Goal: Transaction & Acquisition: Subscribe to service/newsletter

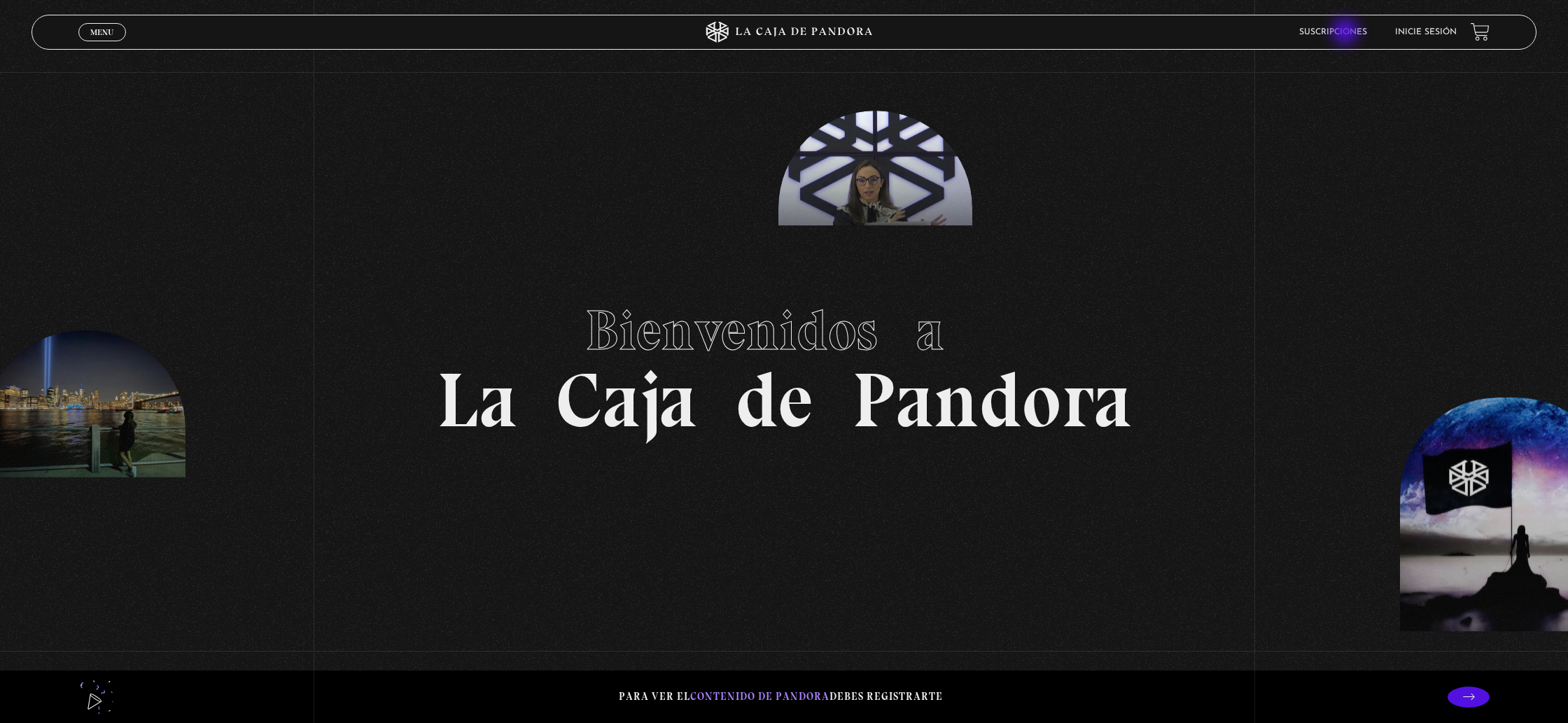
click at [1346, 32] on link "Suscripciones" at bounding box center [1332, 32] width 68 height 8
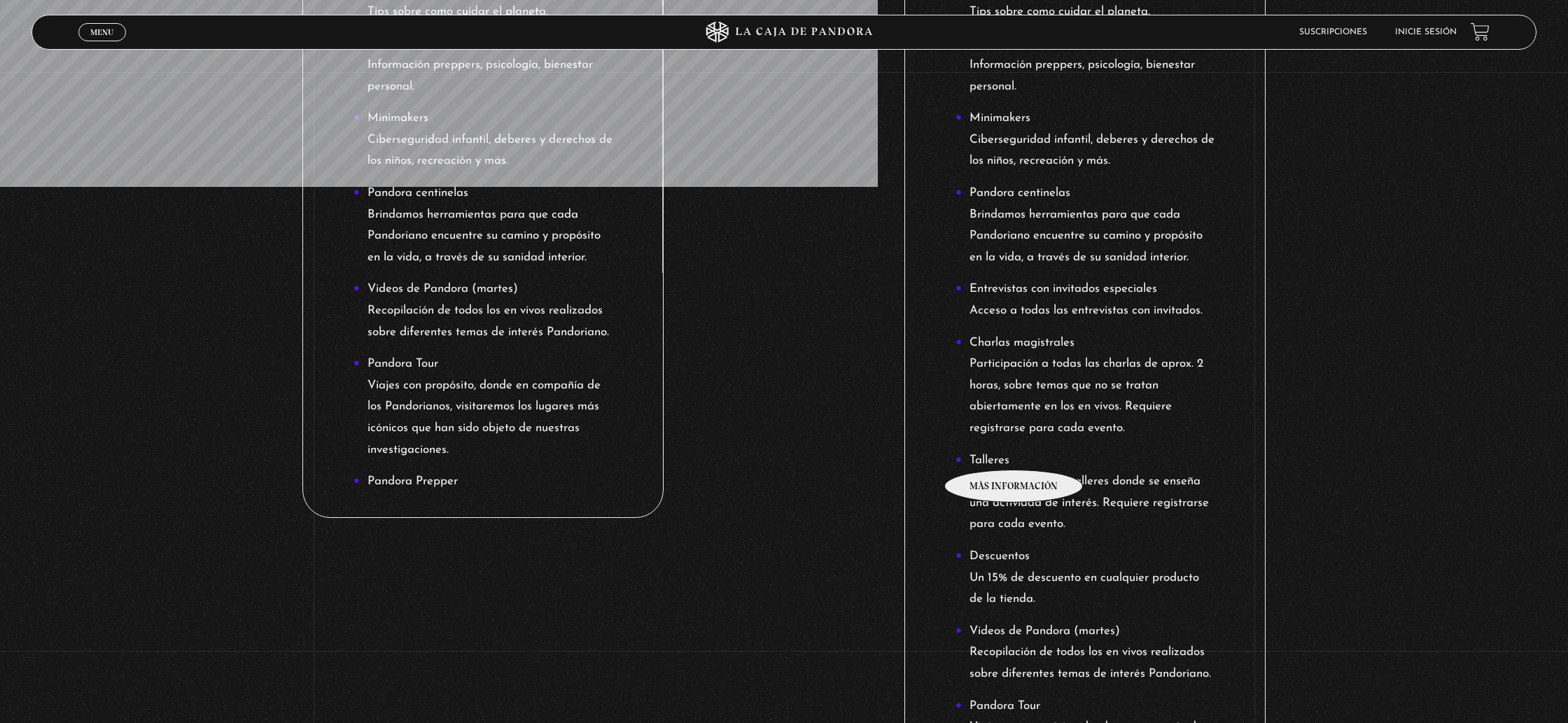
scroll to position [888, 0]
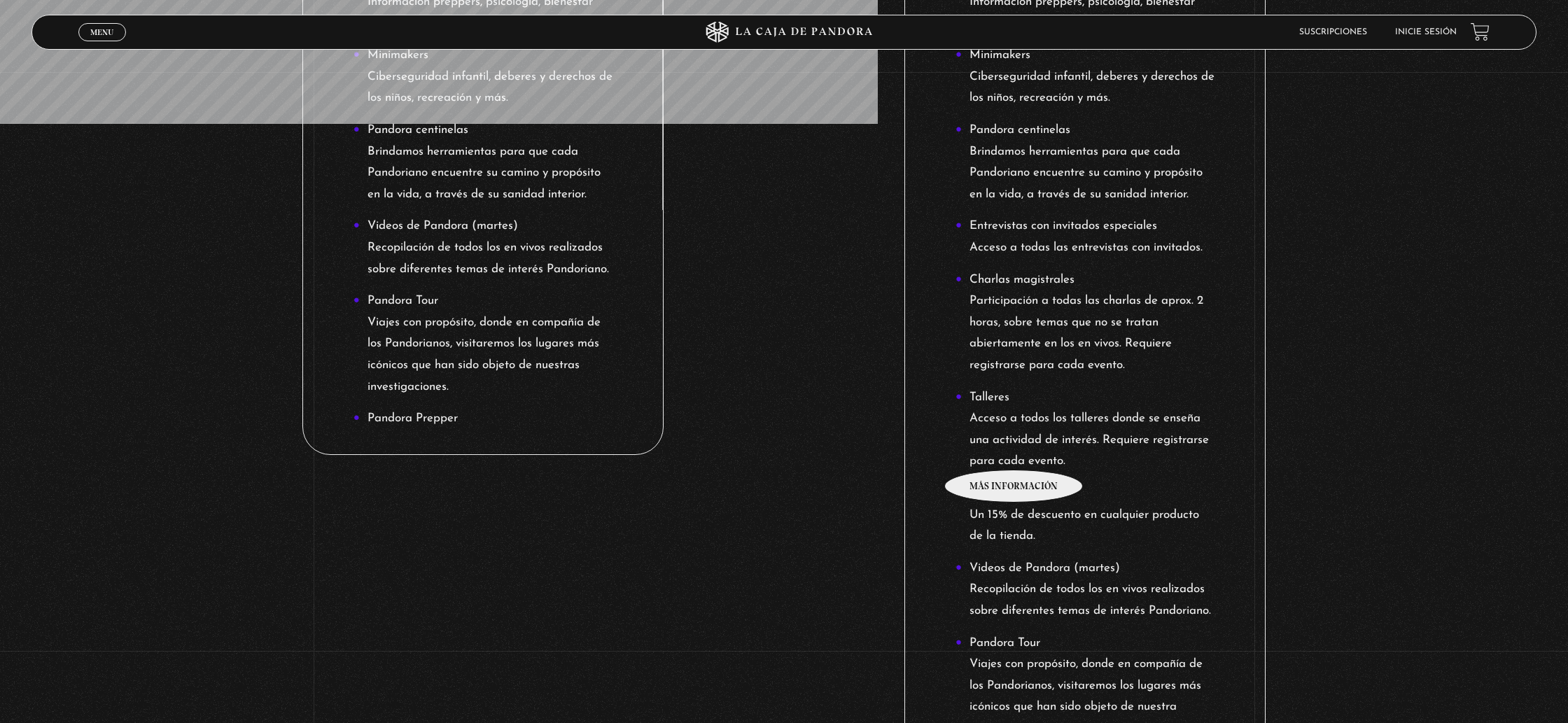
click at [1014, 449] on li "Talleres Acceso a todos los talleres donde se enseña una actividad de interés. …" at bounding box center [1084, 429] width 259 height 85
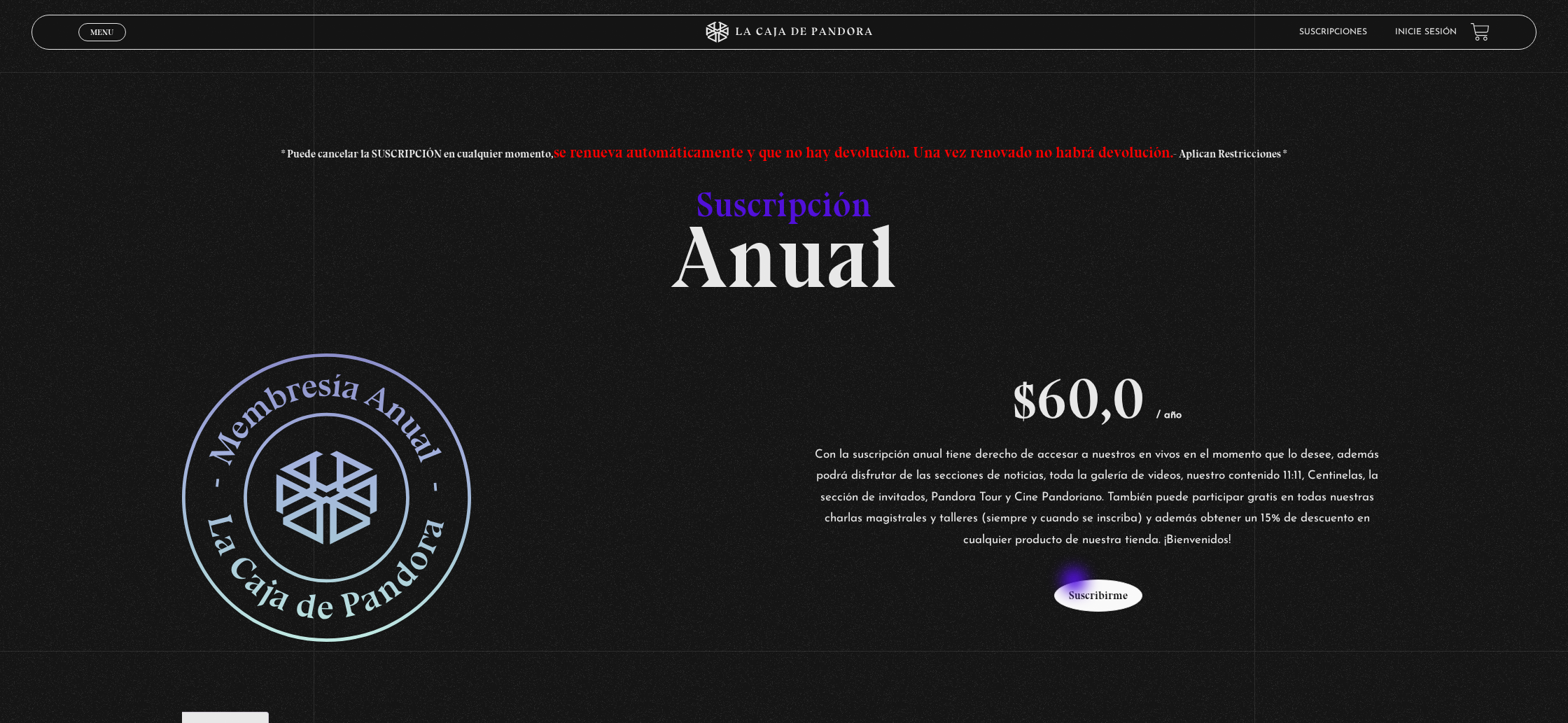
click at [1082, 585] on button "Suscribirme" at bounding box center [1098, 595] width 88 height 32
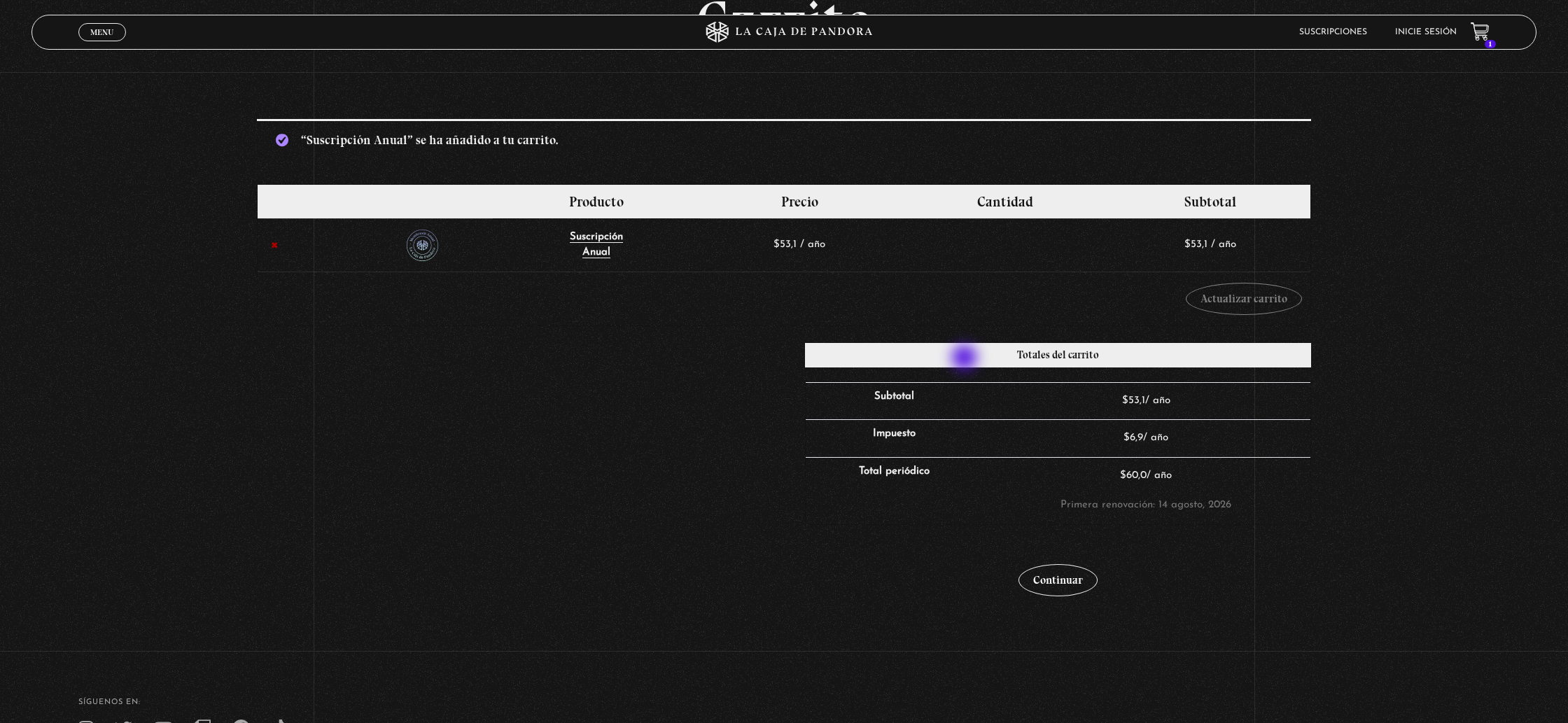
scroll to position [293, 0]
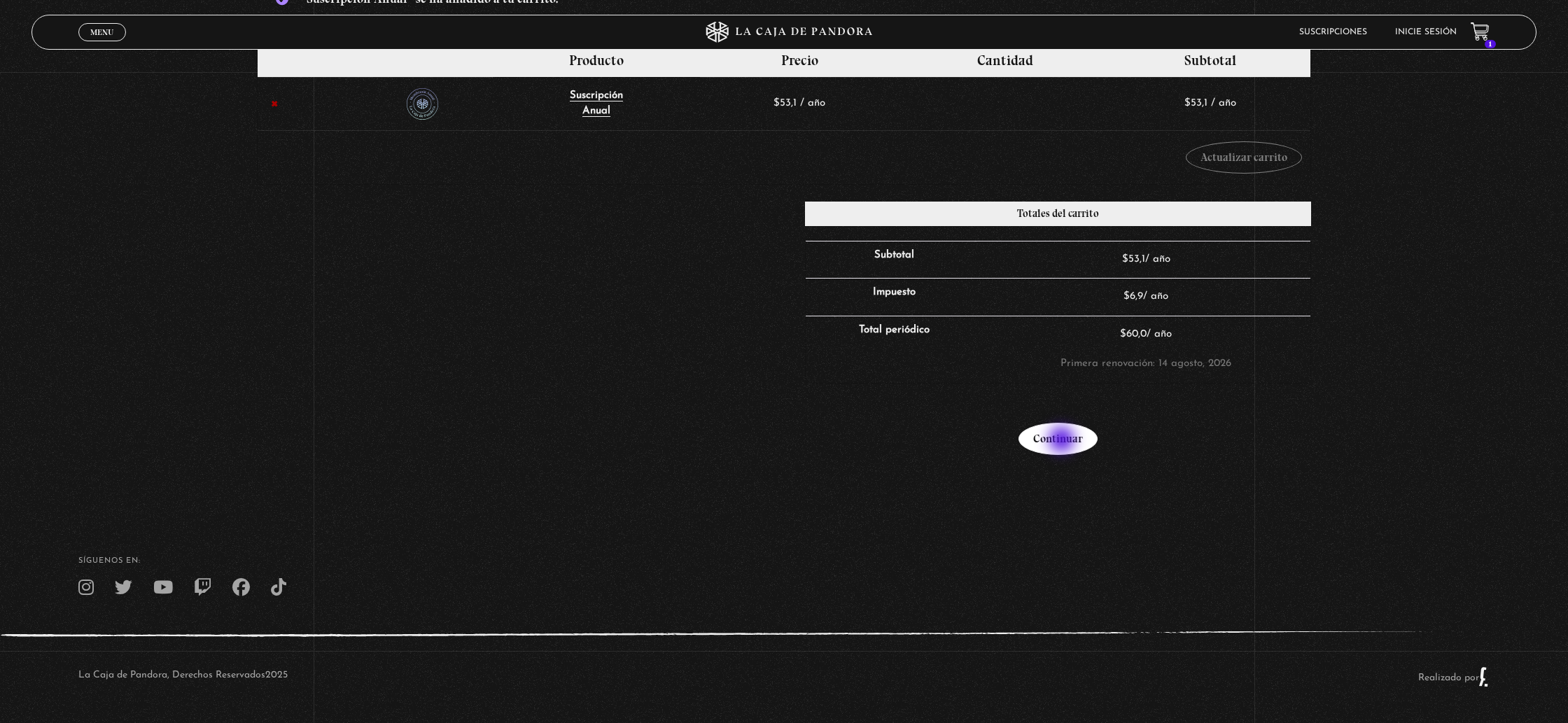
click at [1064, 441] on link "Continuar" at bounding box center [1057, 438] width 79 height 32
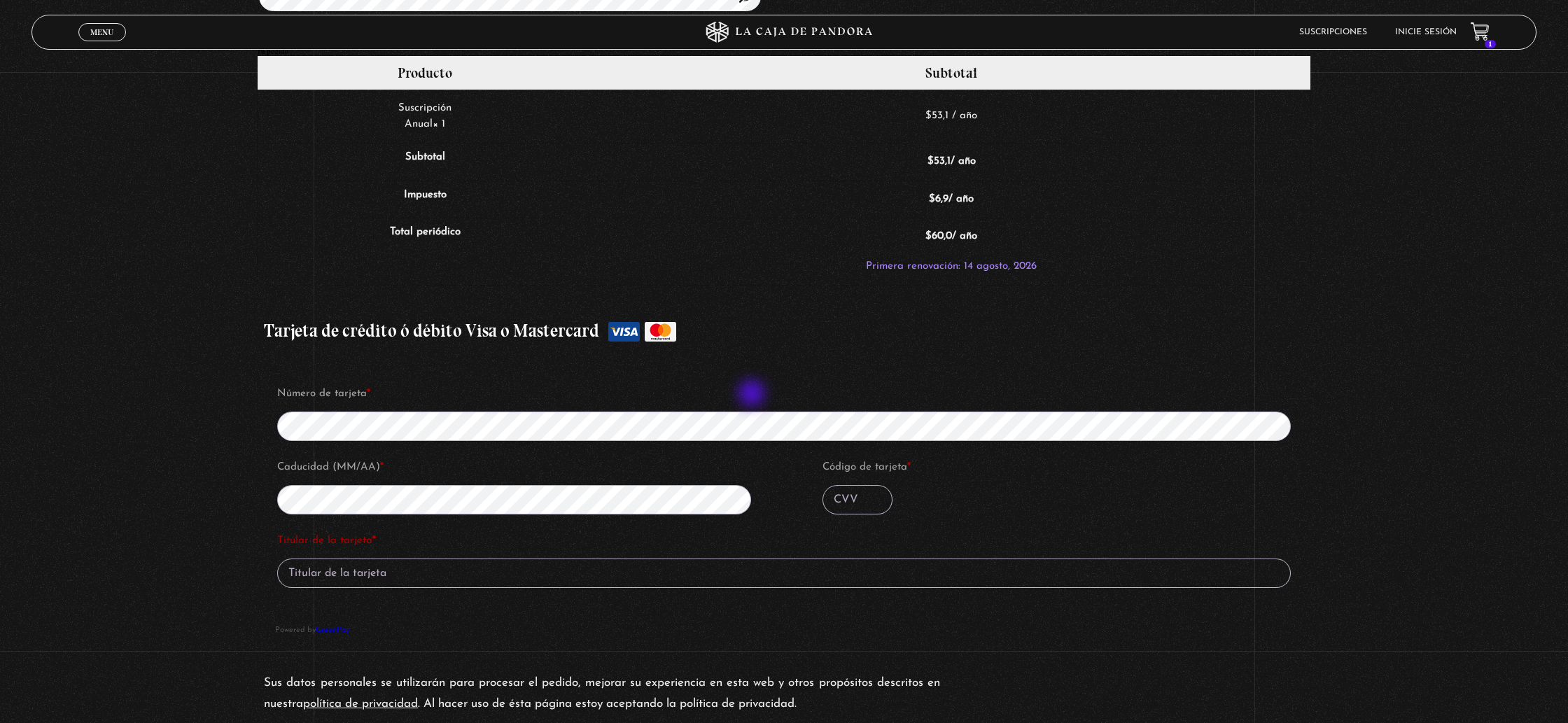
scroll to position [1372, 0]
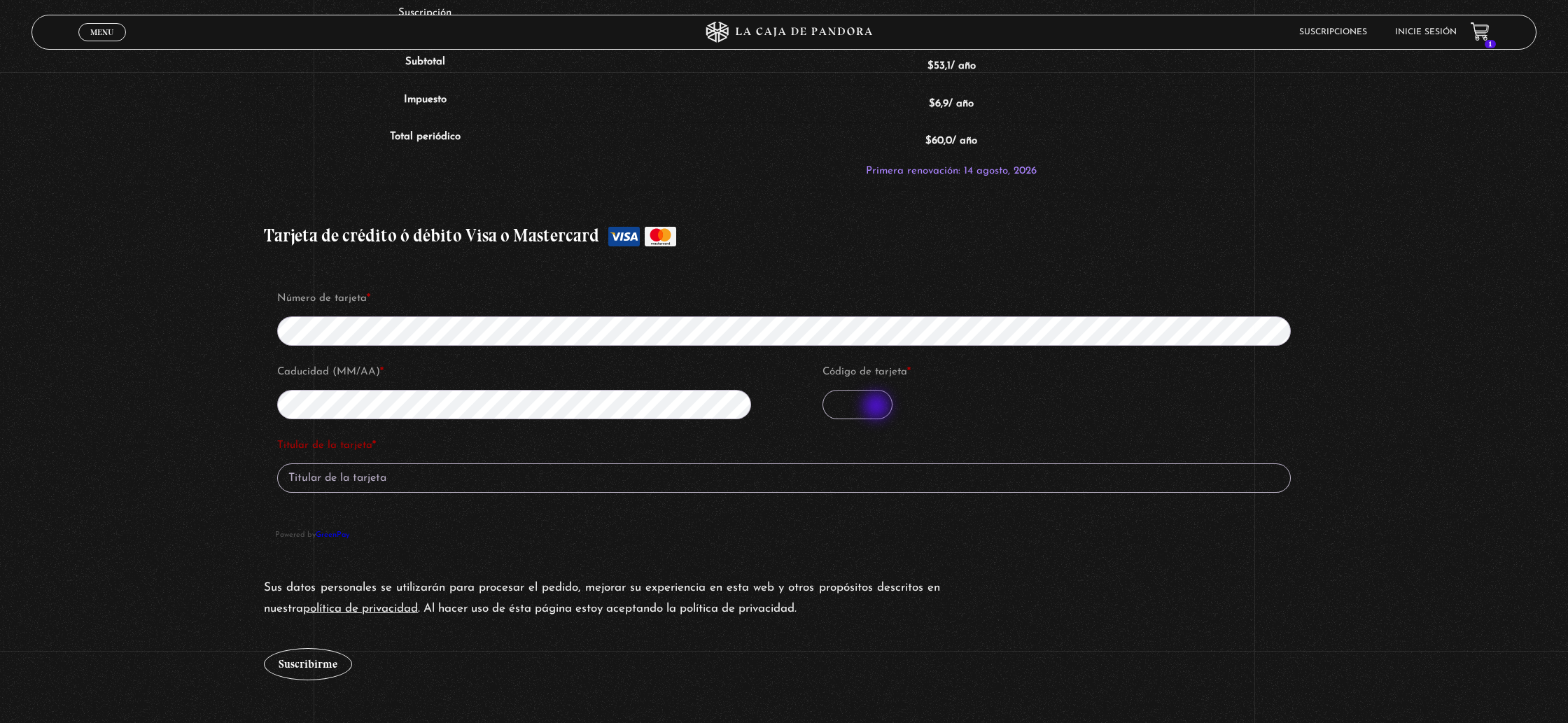
click at [878, 407] on input "Código de tarjeta *" at bounding box center [857, 404] width 70 height 30
click at [747, 478] on input "Titular de la tarjeta *" at bounding box center [784, 478] width 1013 height 30
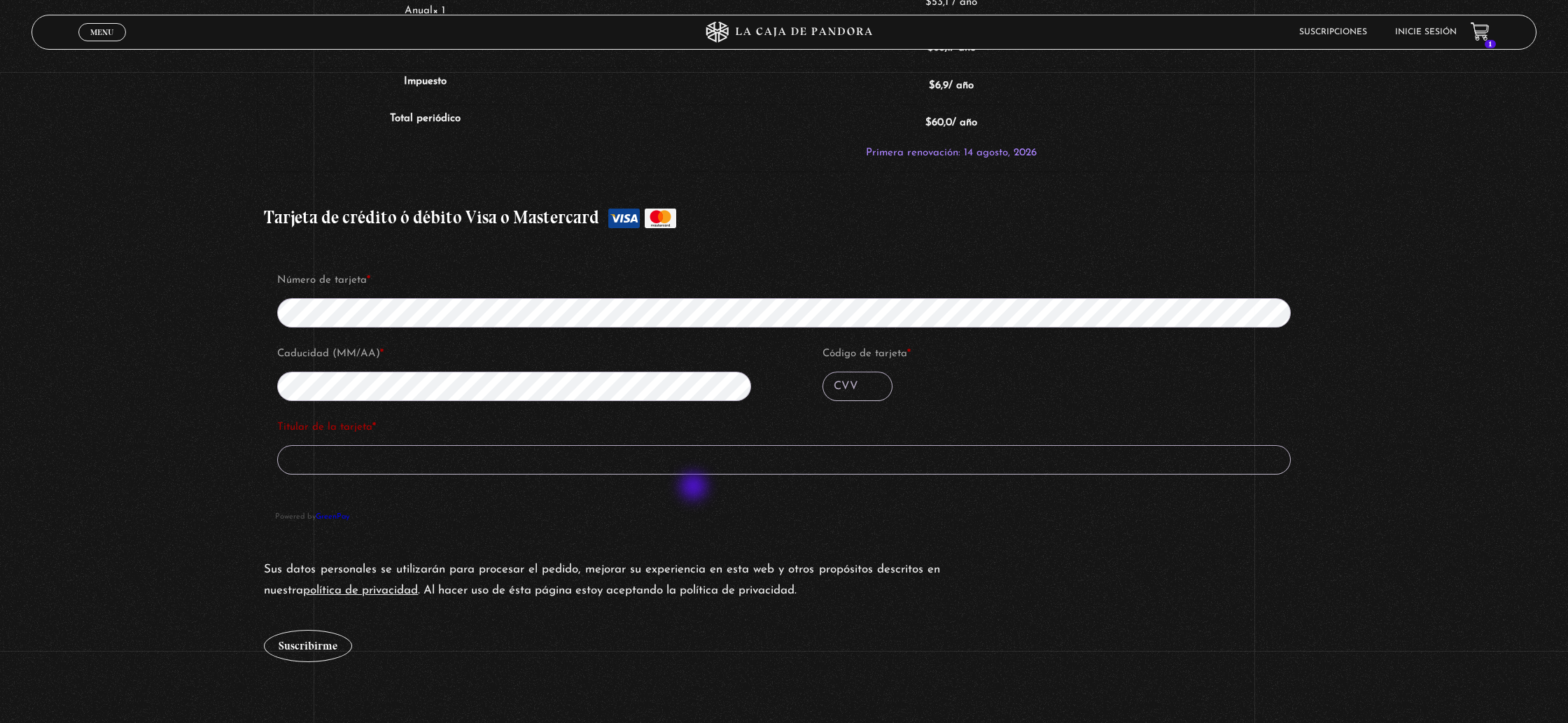
scroll to position [1391, 0]
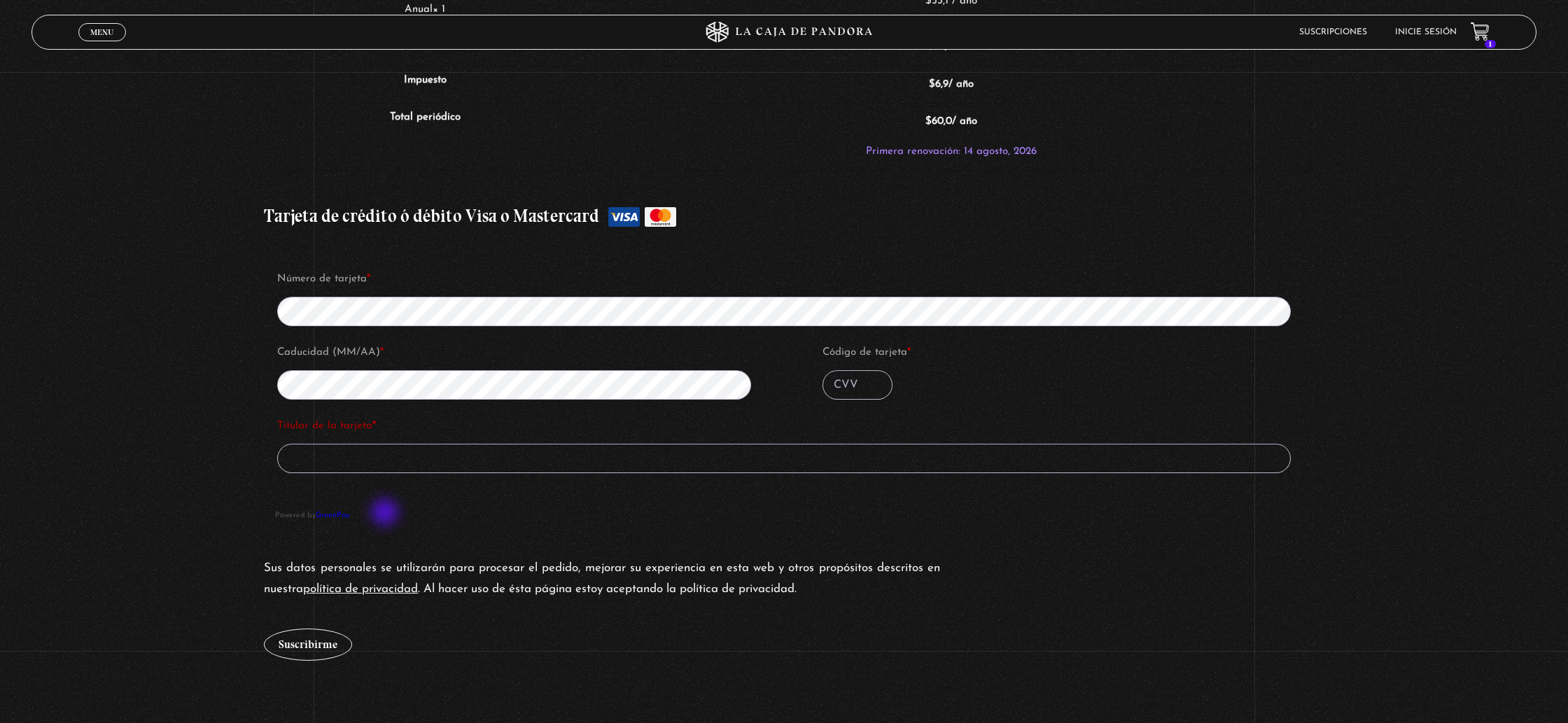
drag, startPoint x: 271, startPoint y: 515, endPoint x: 387, endPoint y: 514, distance: 116.0
click at [387, 514] on div "Número de tarjeta * Caducidad (MM/AA) * Código de tarjeta * Titular de la tarje…" at bounding box center [784, 388] width 1039 height 287
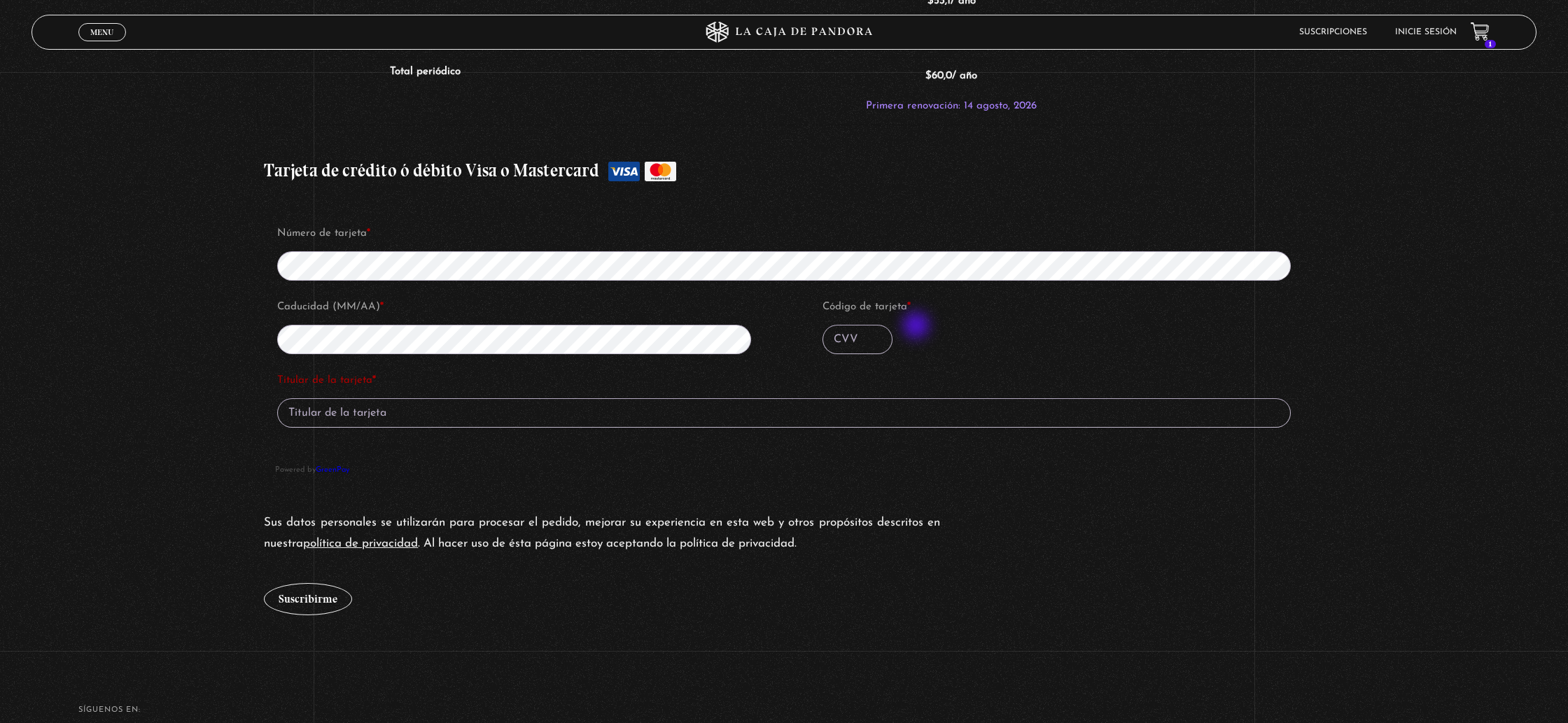
scroll to position [1438, 0]
